Goal: Check status: Check status

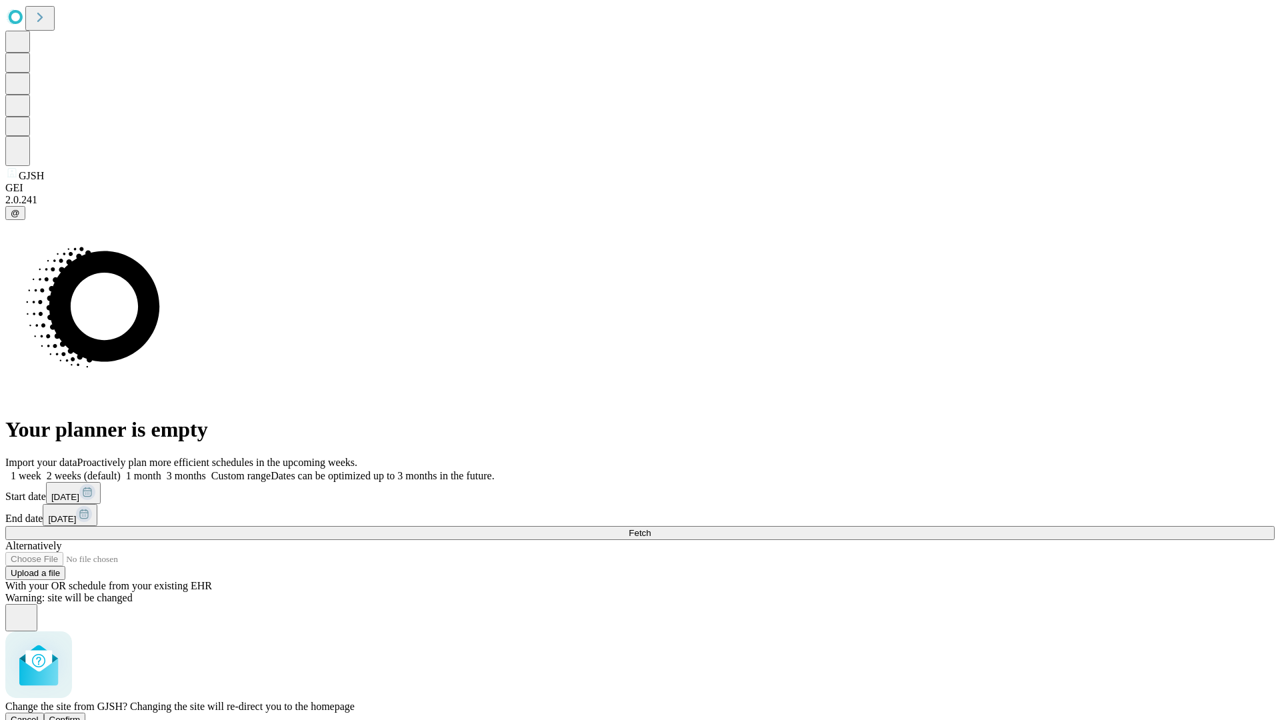
click at [81, 714] on span "Confirm" at bounding box center [64, 719] width 31 height 10
click at [121, 470] on label "2 weeks (default)" at bounding box center [80, 475] width 79 height 11
click at [650, 528] on span "Fetch" at bounding box center [639, 533] width 22 height 10
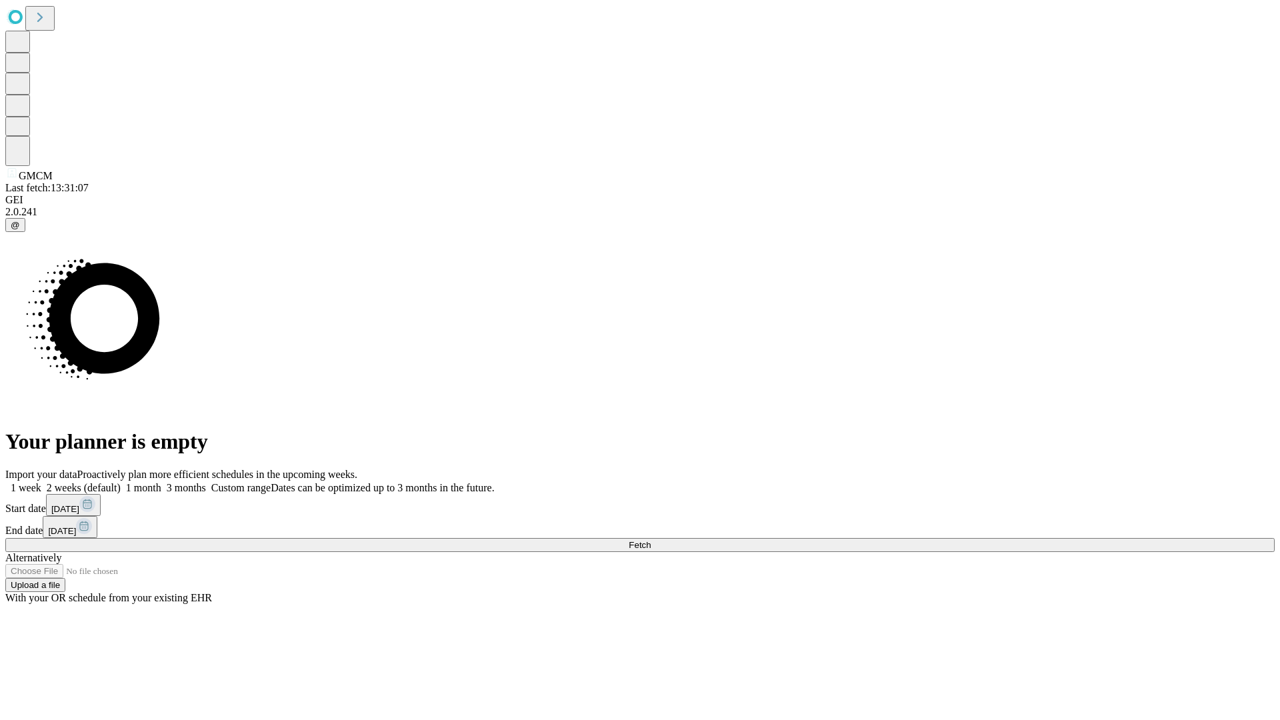
click at [121, 482] on label "2 weeks (default)" at bounding box center [80, 487] width 79 height 11
click at [650, 540] on span "Fetch" at bounding box center [639, 545] width 22 height 10
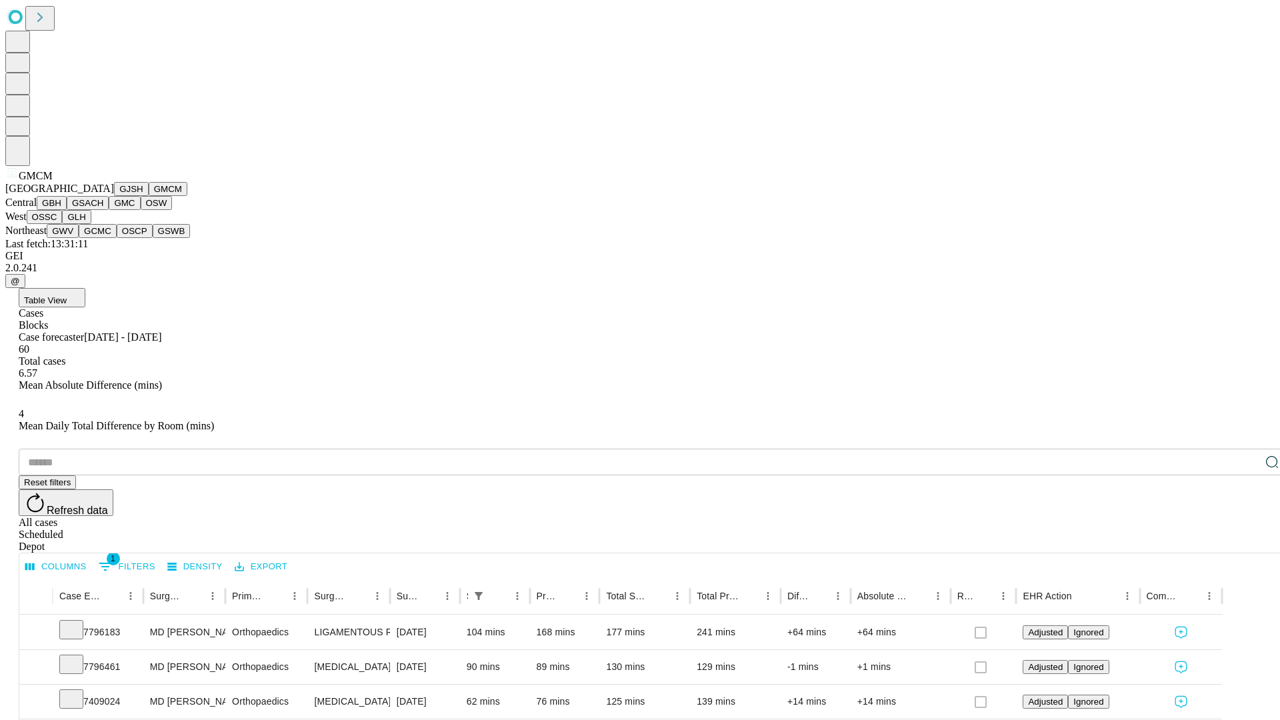
click at [67, 210] on button "GBH" at bounding box center [52, 203] width 30 height 14
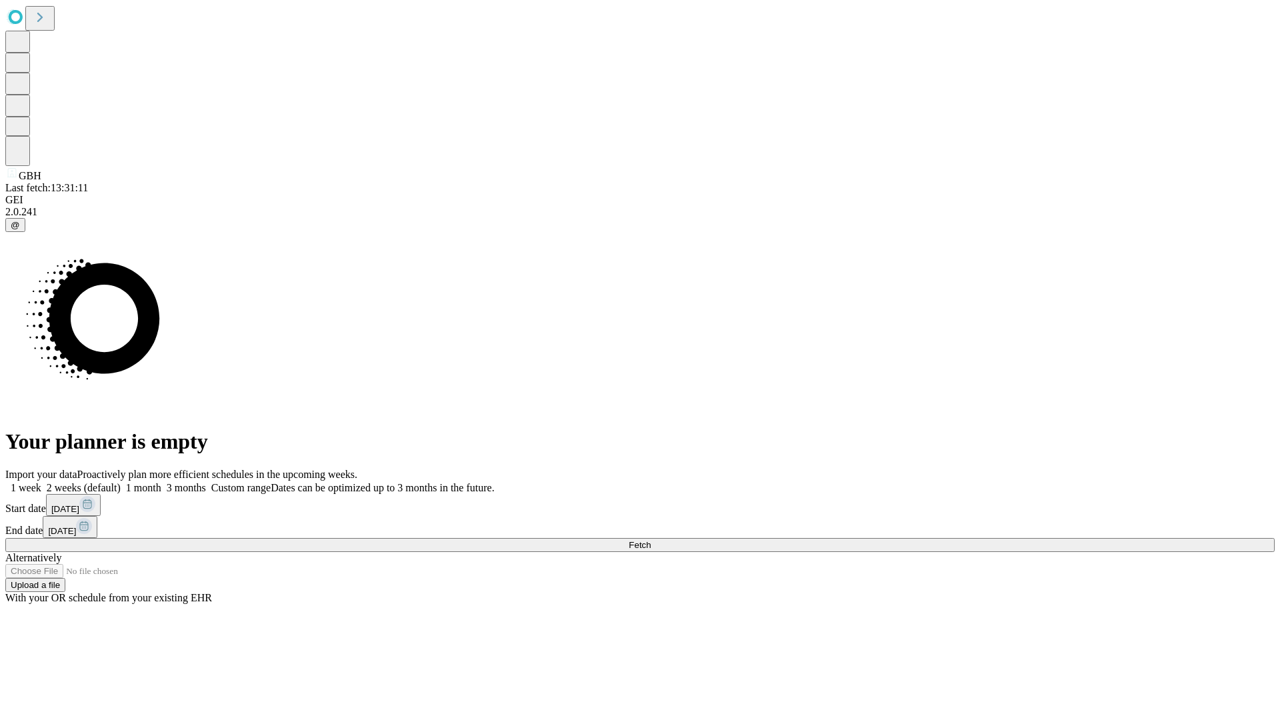
click at [121, 482] on label "2 weeks (default)" at bounding box center [80, 487] width 79 height 11
click at [650, 540] on span "Fetch" at bounding box center [639, 545] width 22 height 10
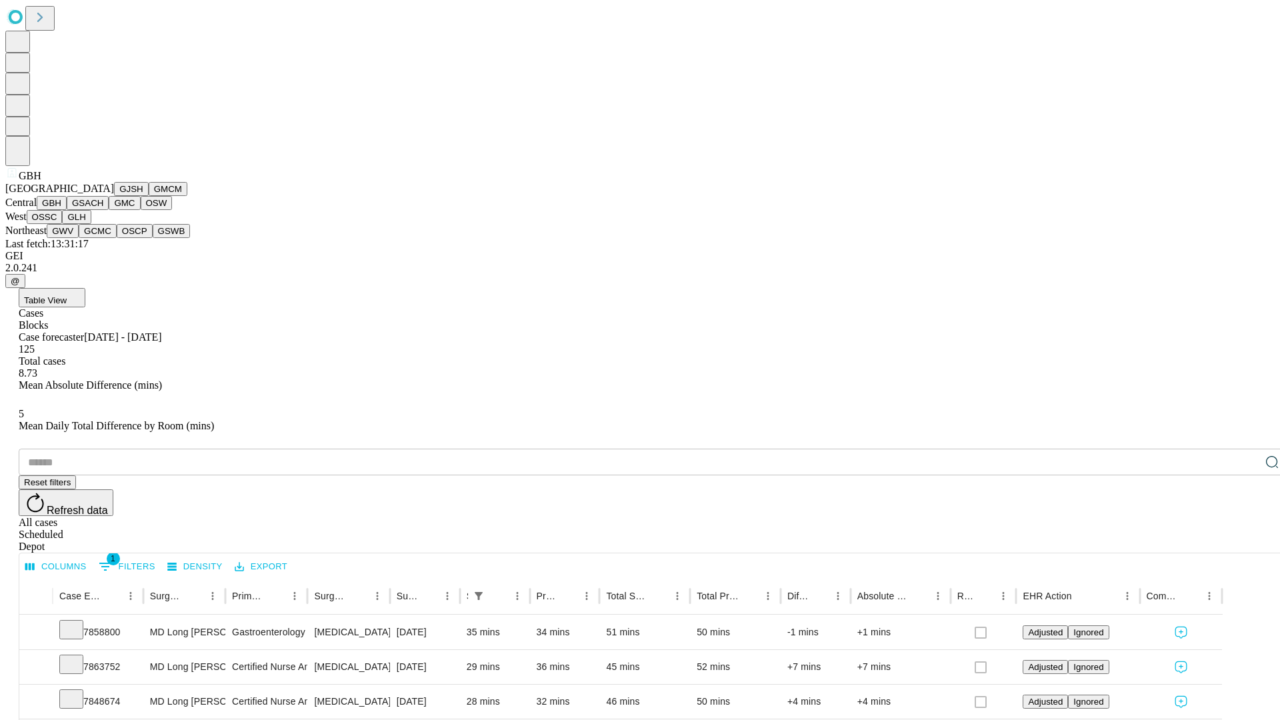
click at [103, 210] on button "GSACH" at bounding box center [88, 203] width 42 height 14
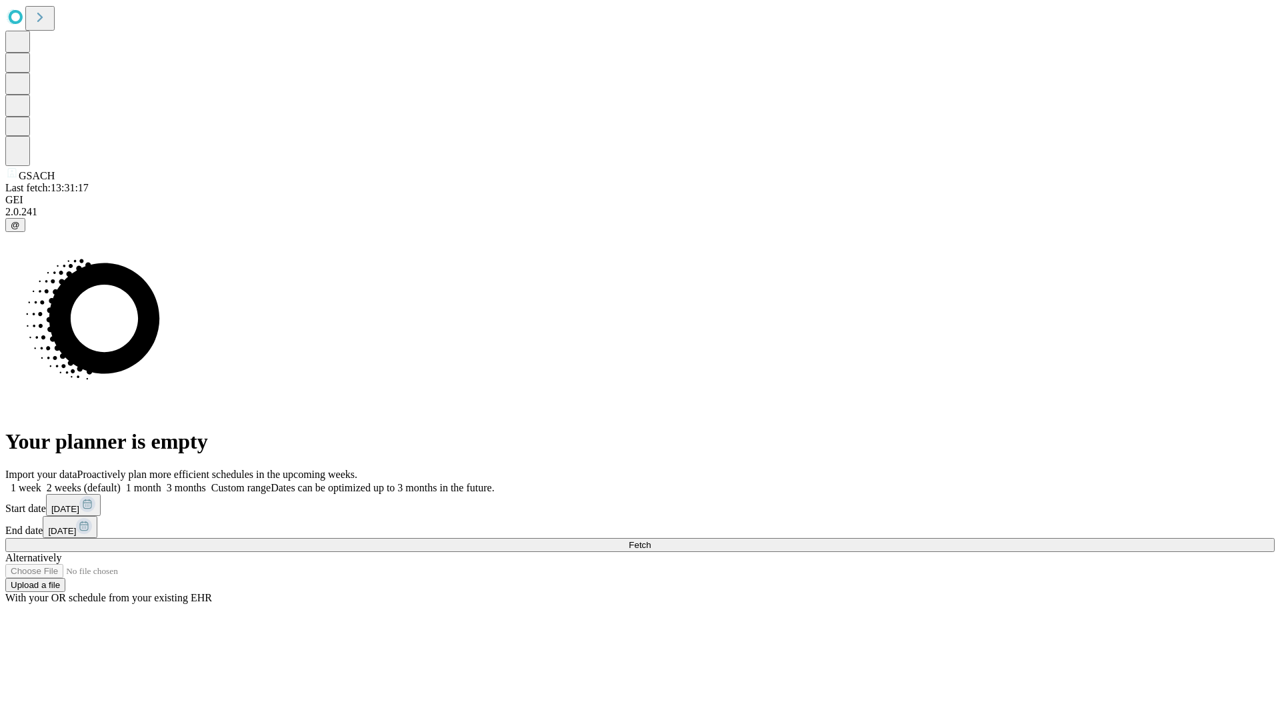
click at [121, 482] on label "2 weeks (default)" at bounding box center [80, 487] width 79 height 11
click at [650, 540] on span "Fetch" at bounding box center [639, 545] width 22 height 10
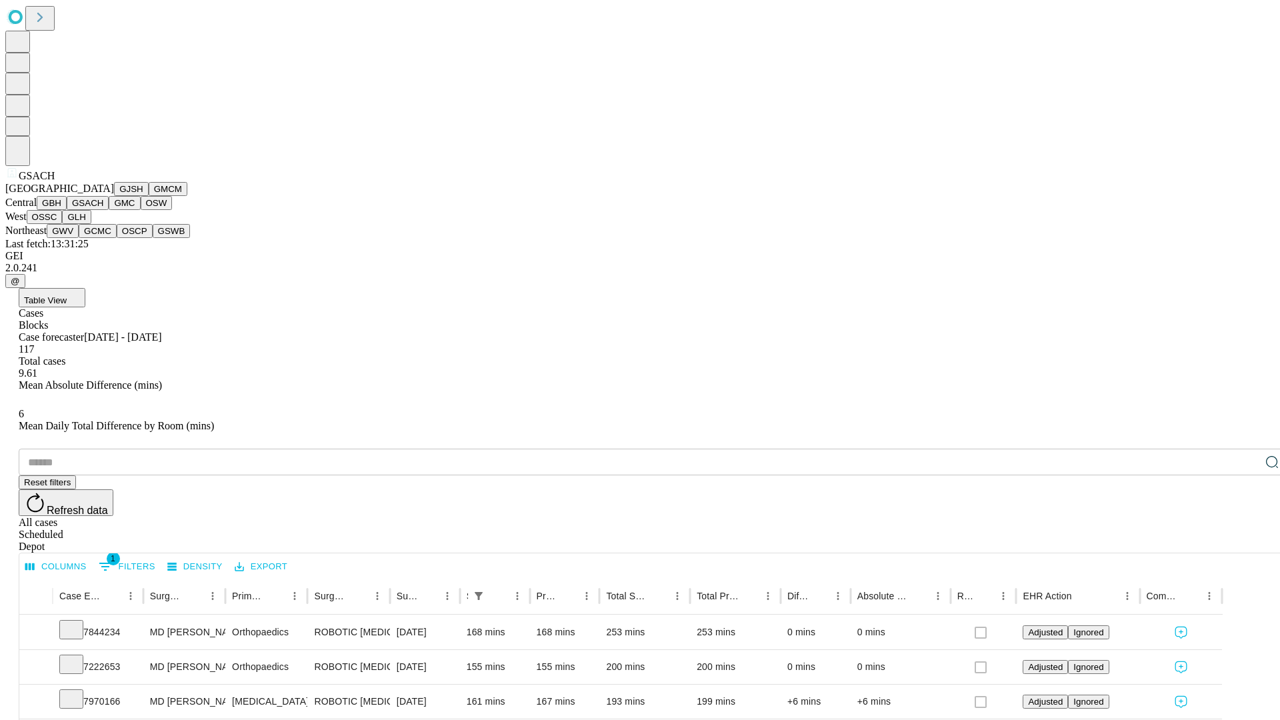
click at [109, 210] on button "GMC" at bounding box center [124, 203] width 31 height 14
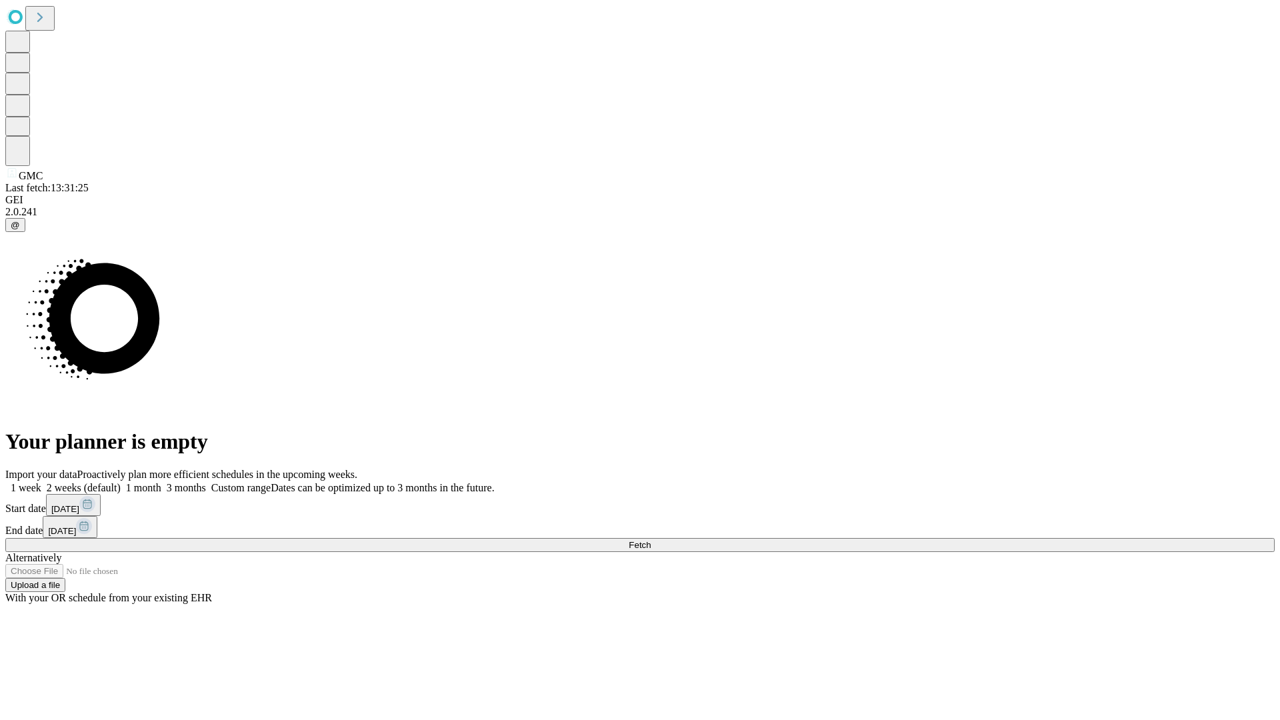
click at [121, 482] on label "2 weeks (default)" at bounding box center [80, 487] width 79 height 11
click at [650, 540] on span "Fetch" at bounding box center [639, 545] width 22 height 10
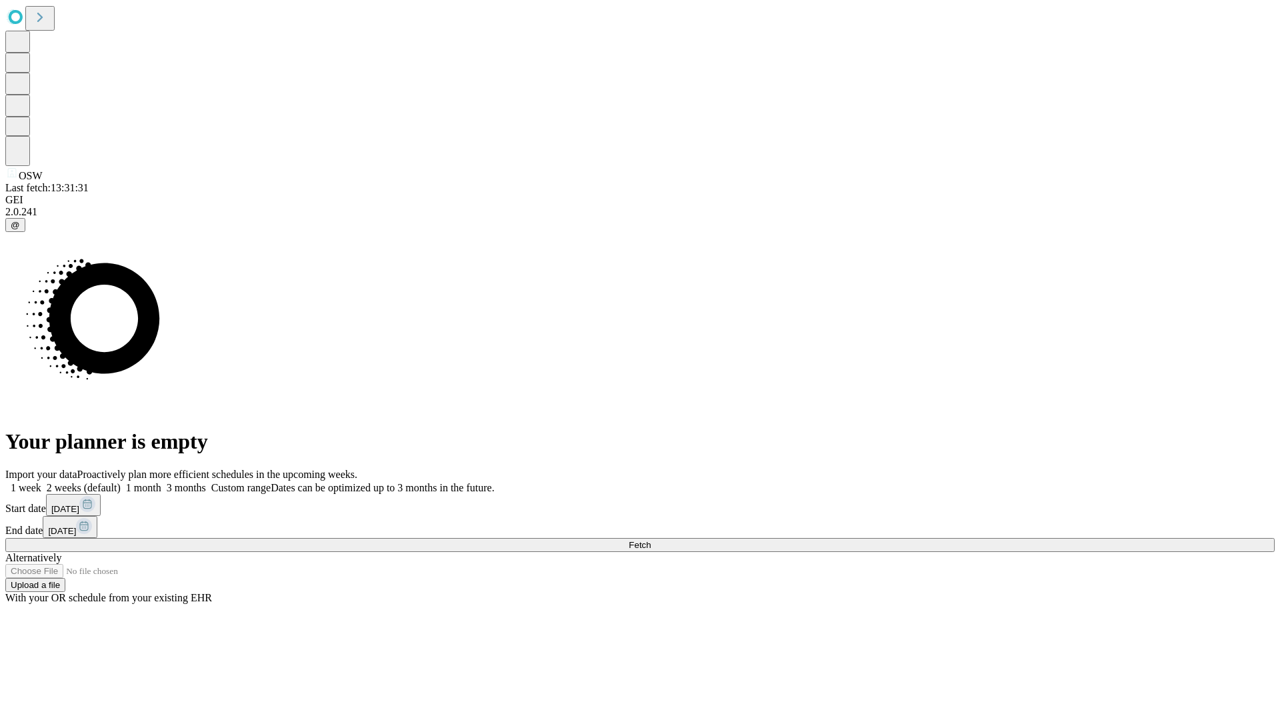
click at [121, 482] on label "2 weeks (default)" at bounding box center [80, 487] width 79 height 11
click at [650, 540] on span "Fetch" at bounding box center [639, 545] width 22 height 10
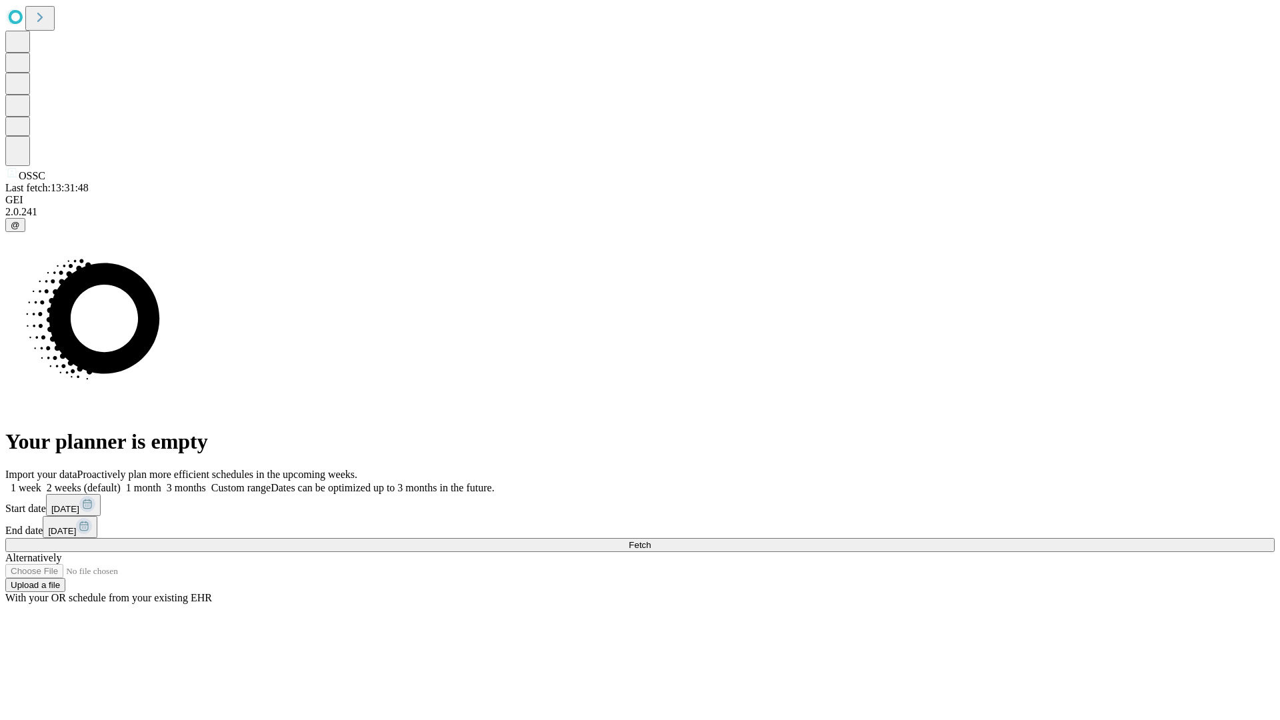
click at [121, 482] on label "2 weeks (default)" at bounding box center [80, 487] width 79 height 11
click at [650, 540] on span "Fetch" at bounding box center [639, 545] width 22 height 10
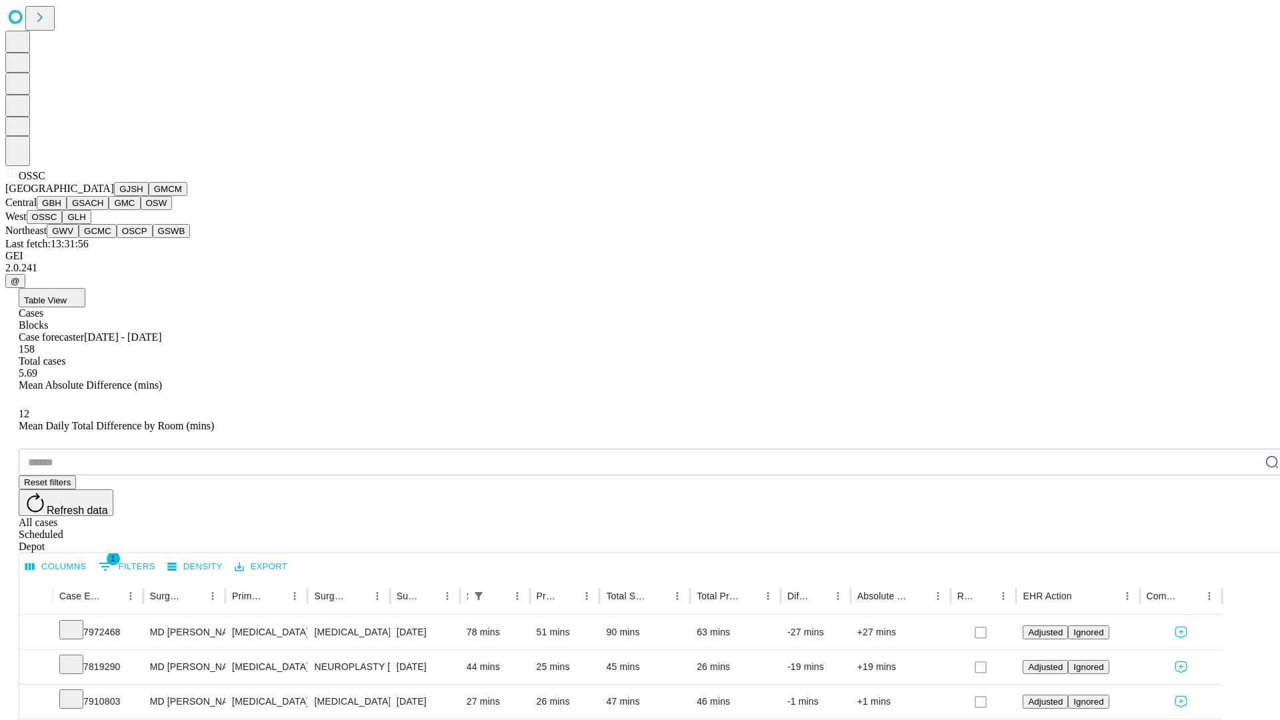
click at [91, 224] on button "GLH" at bounding box center [76, 217] width 29 height 14
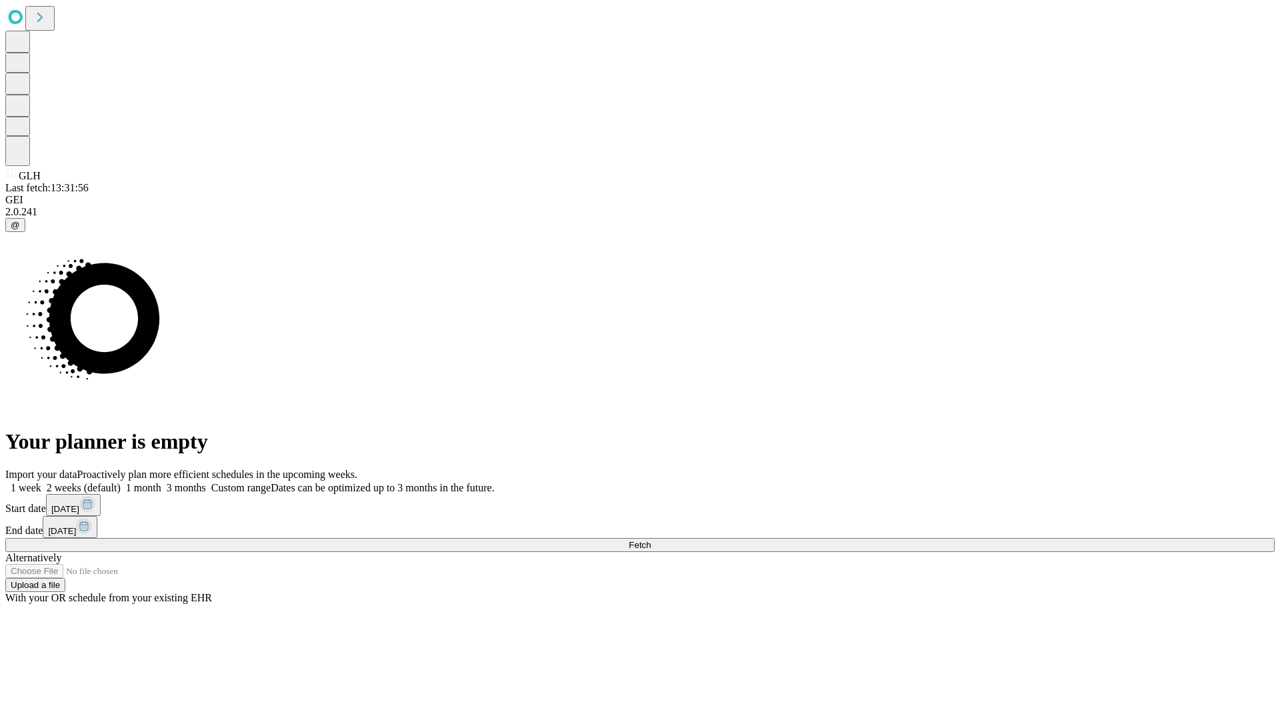
click at [121, 482] on label "2 weeks (default)" at bounding box center [80, 487] width 79 height 11
click at [650, 540] on span "Fetch" at bounding box center [639, 545] width 22 height 10
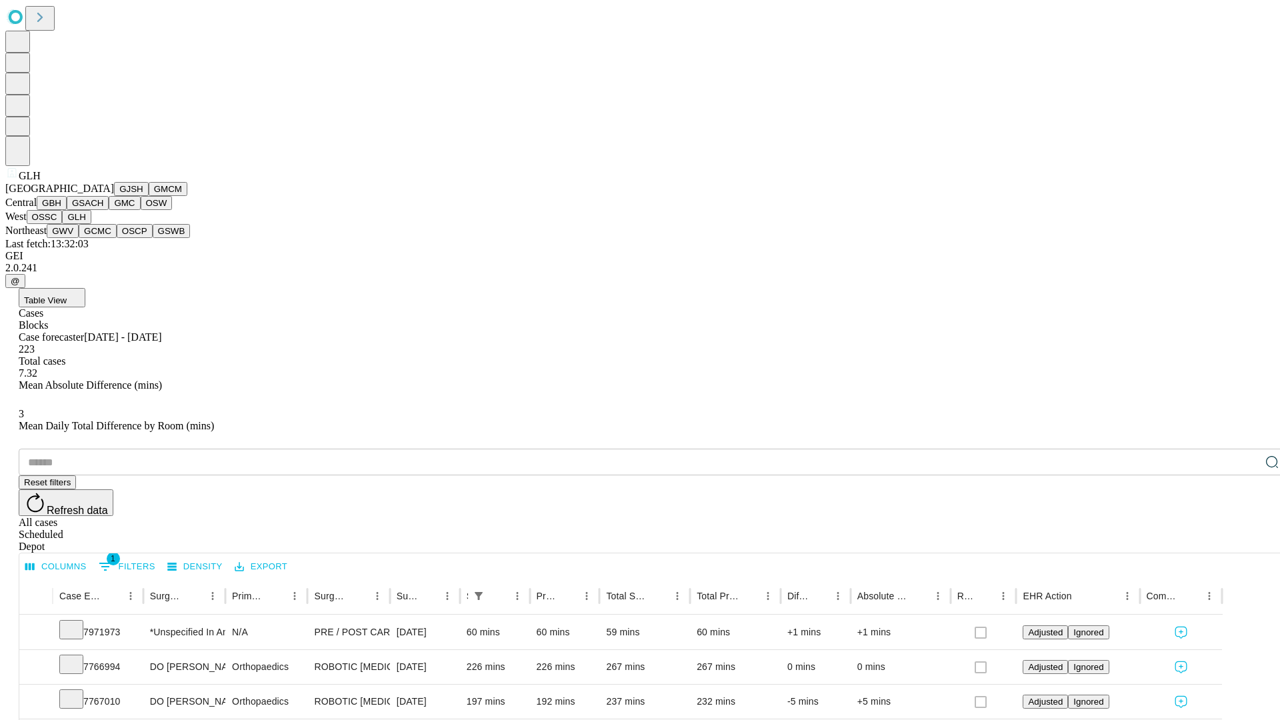
click at [79, 238] on button "GWV" at bounding box center [63, 231] width 32 height 14
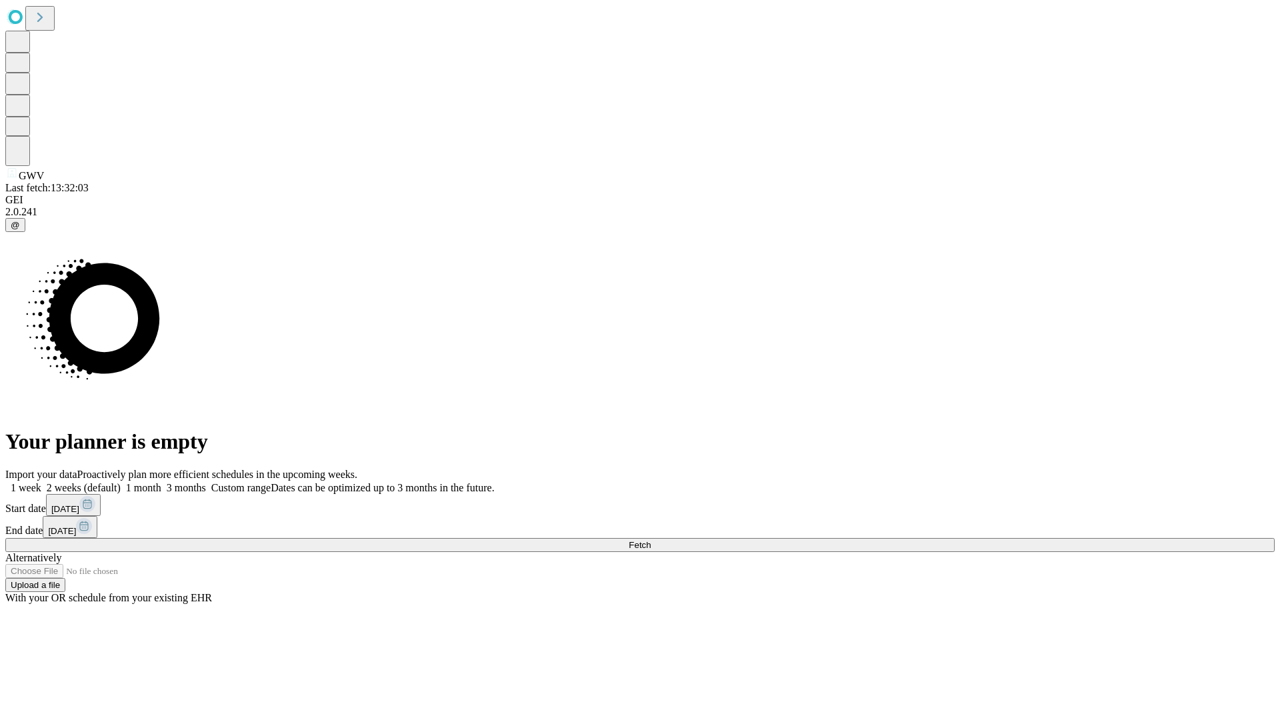
click at [121, 482] on label "2 weeks (default)" at bounding box center [80, 487] width 79 height 11
click at [650, 540] on span "Fetch" at bounding box center [639, 545] width 22 height 10
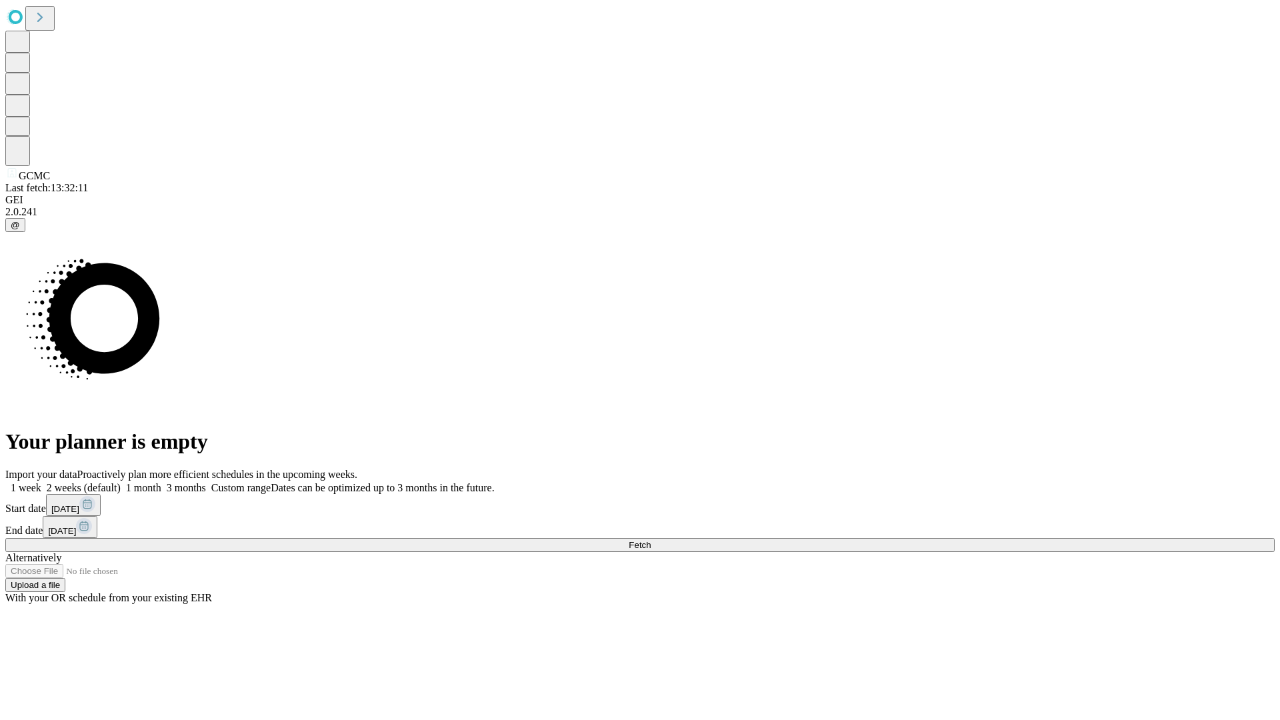
click at [121, 482] on label "2 weeks (default)" at bounding box center [80, 487] width 79 height 11
click at [650, 540] on span "Fetch" at bounding box center [639, 545] width 22 height 10
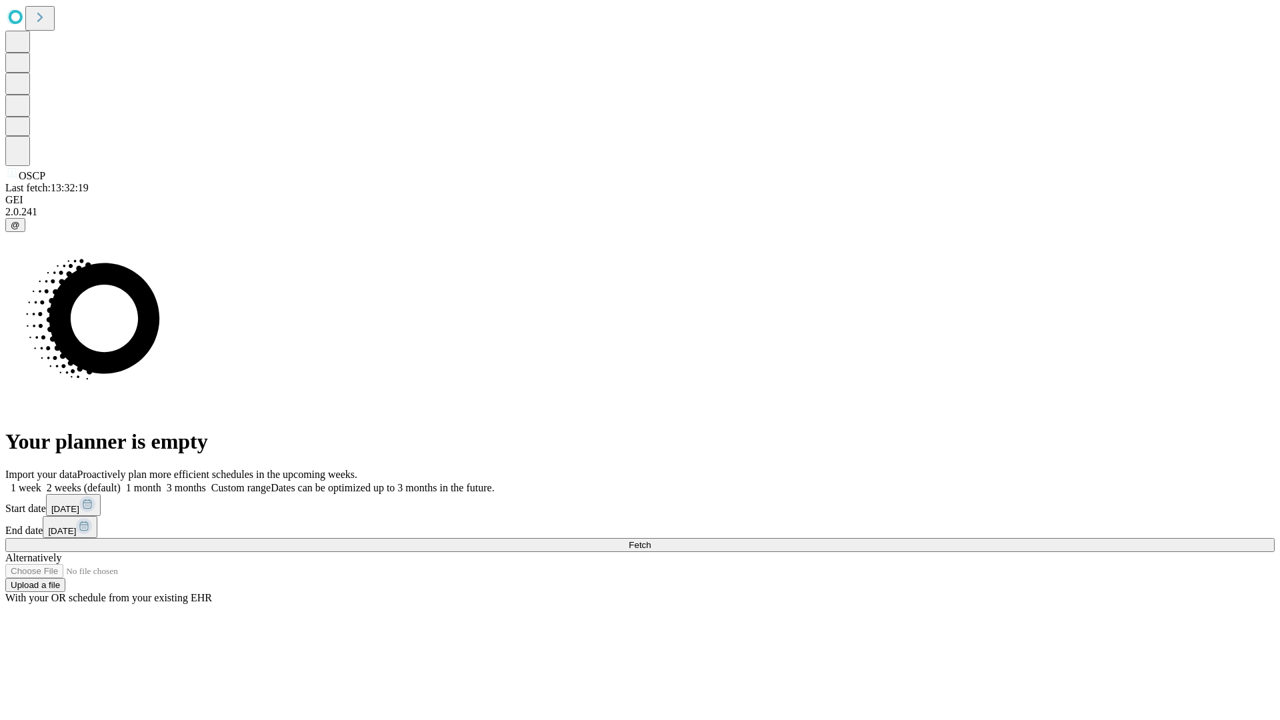
click at [121, 482] on label "2 weeks (default)" at bounding box center [80, 487] width 79 height 11
click at [650, 540] on span "Fetch" at bounding box center [639, 545] width 22 height 10
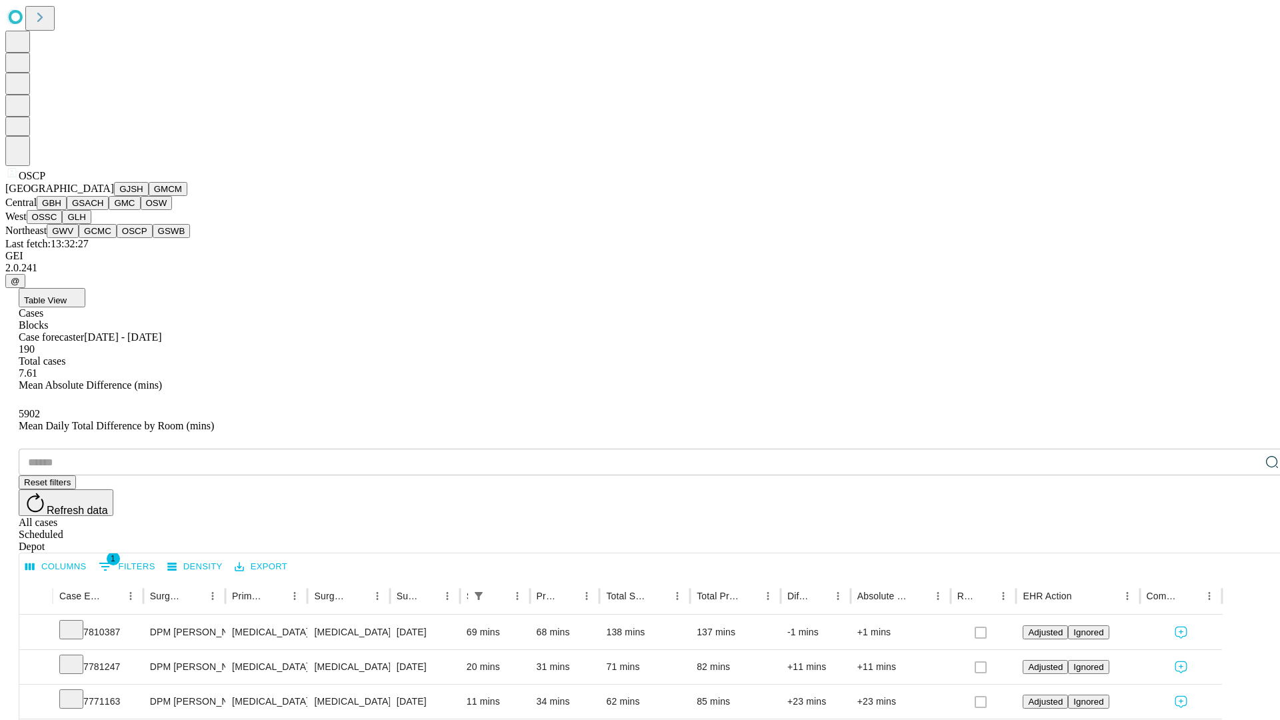
click at [153, 238] on button "GSWB" at bounding box center [172, 231] width 38 height 14
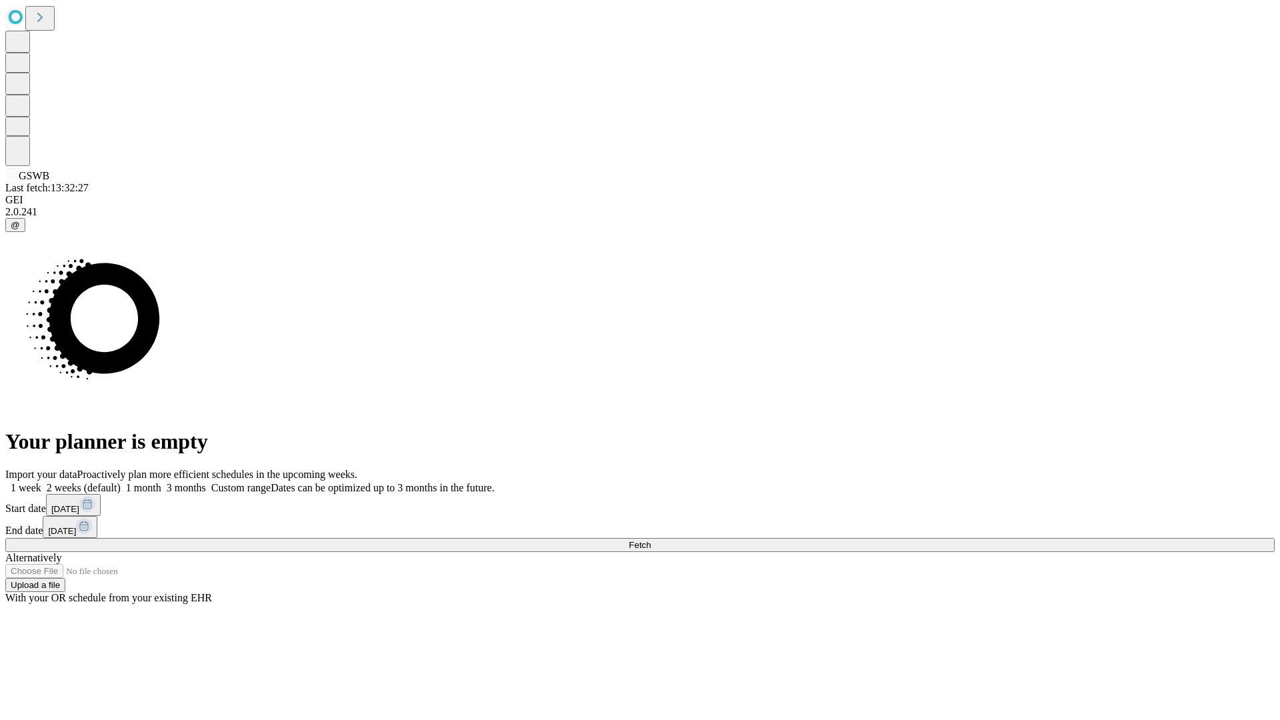
click at [121, 482] on label "2 weeks (default)" at bounding box center [80, 487] width 79 height 11
click at [650, 540] on span "Fetch" at bounding box center [639, 545] width 22 height 10
